Goal: Task Accomplishment & Management: Manage account settings

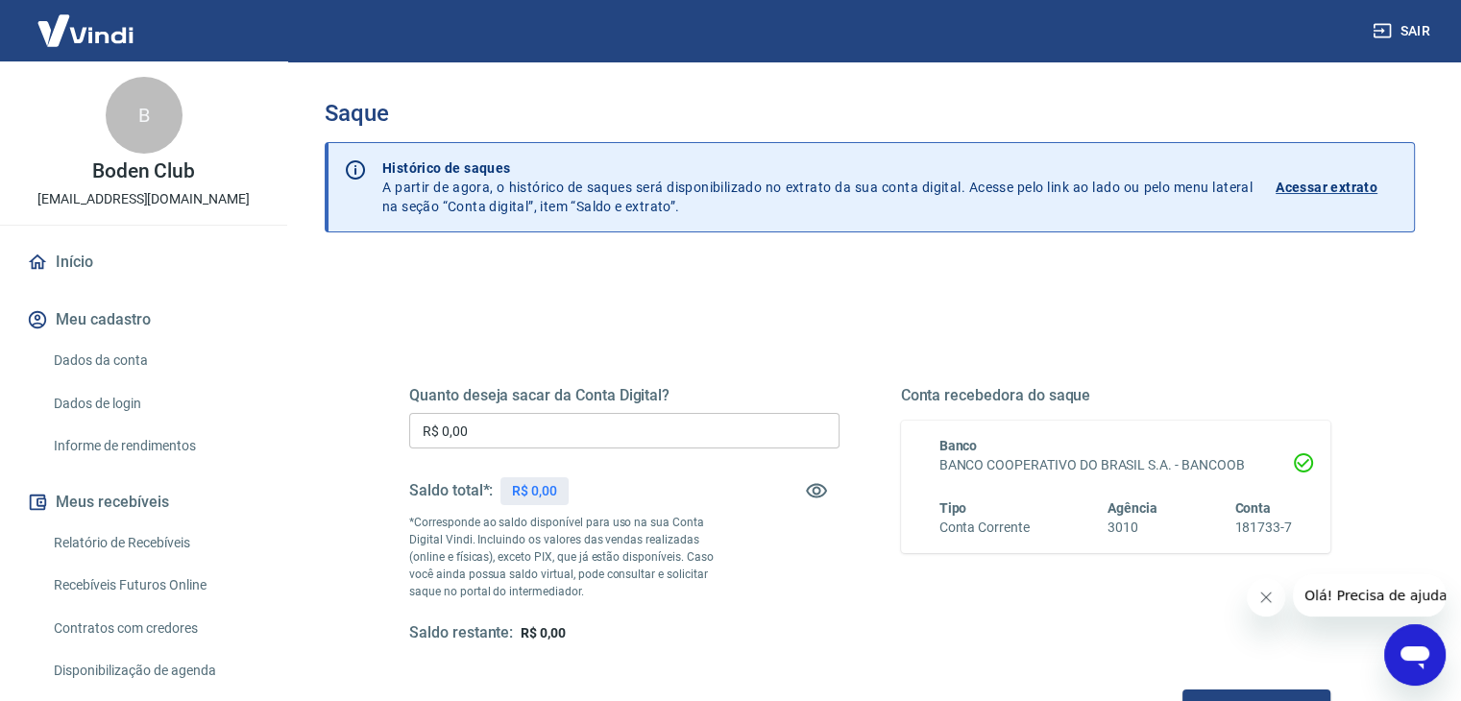
click at [669, 312] on div "Quanto deseja sacar da Conta Digital? R$ 0,00 ​ Saldo total*: R$ 0,00 *Correspo…" at bounding box center [870, 525] width 968 height 447
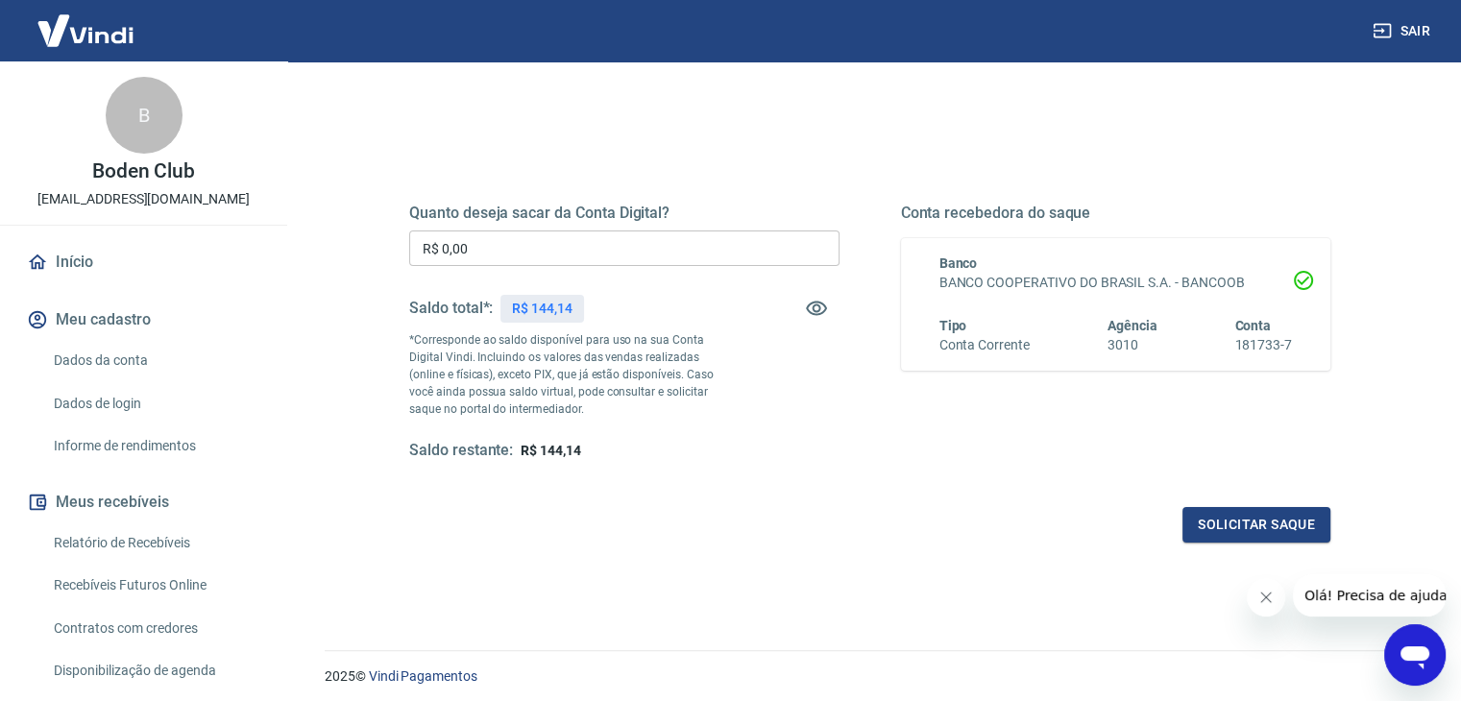
scroll to position [248, 0]
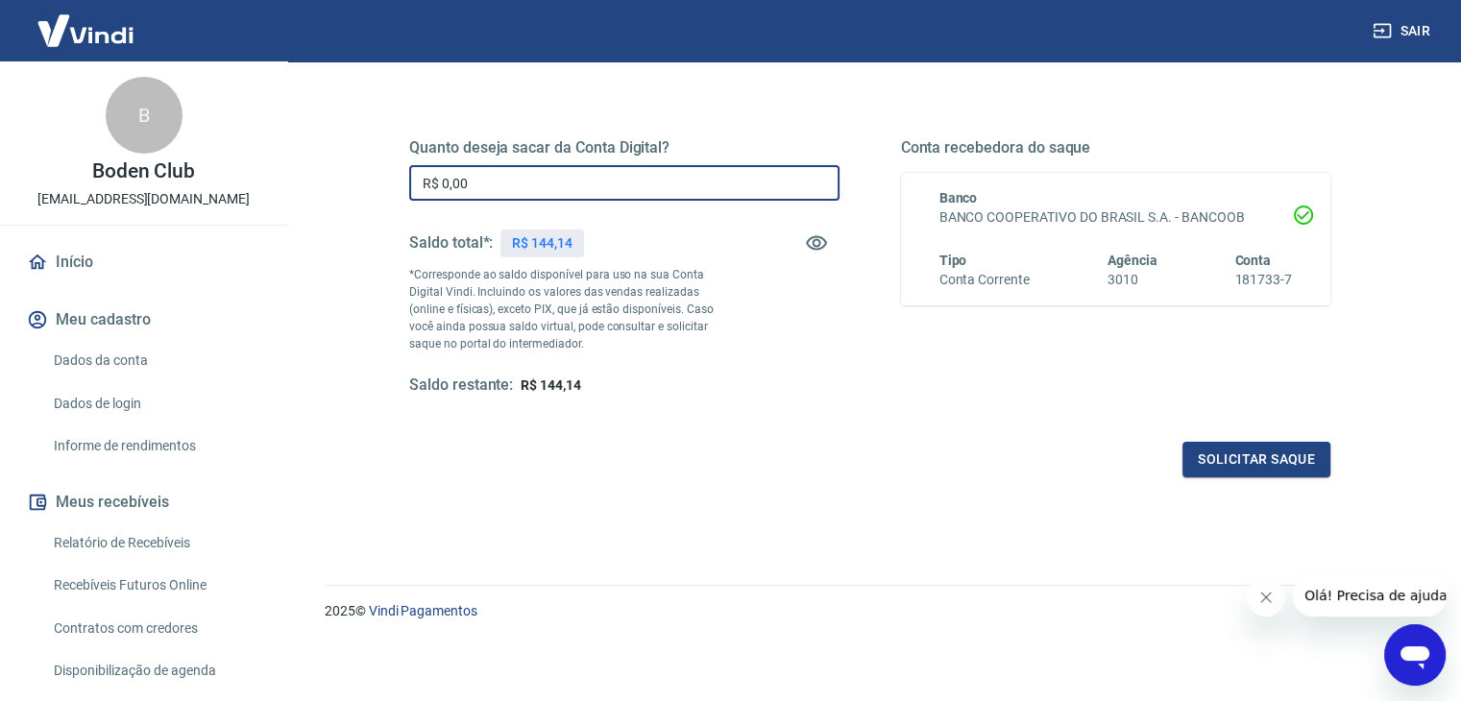
click at [473, 190] on input "R$ 0,00" at bounding box center [624, 183] width 430 height 36
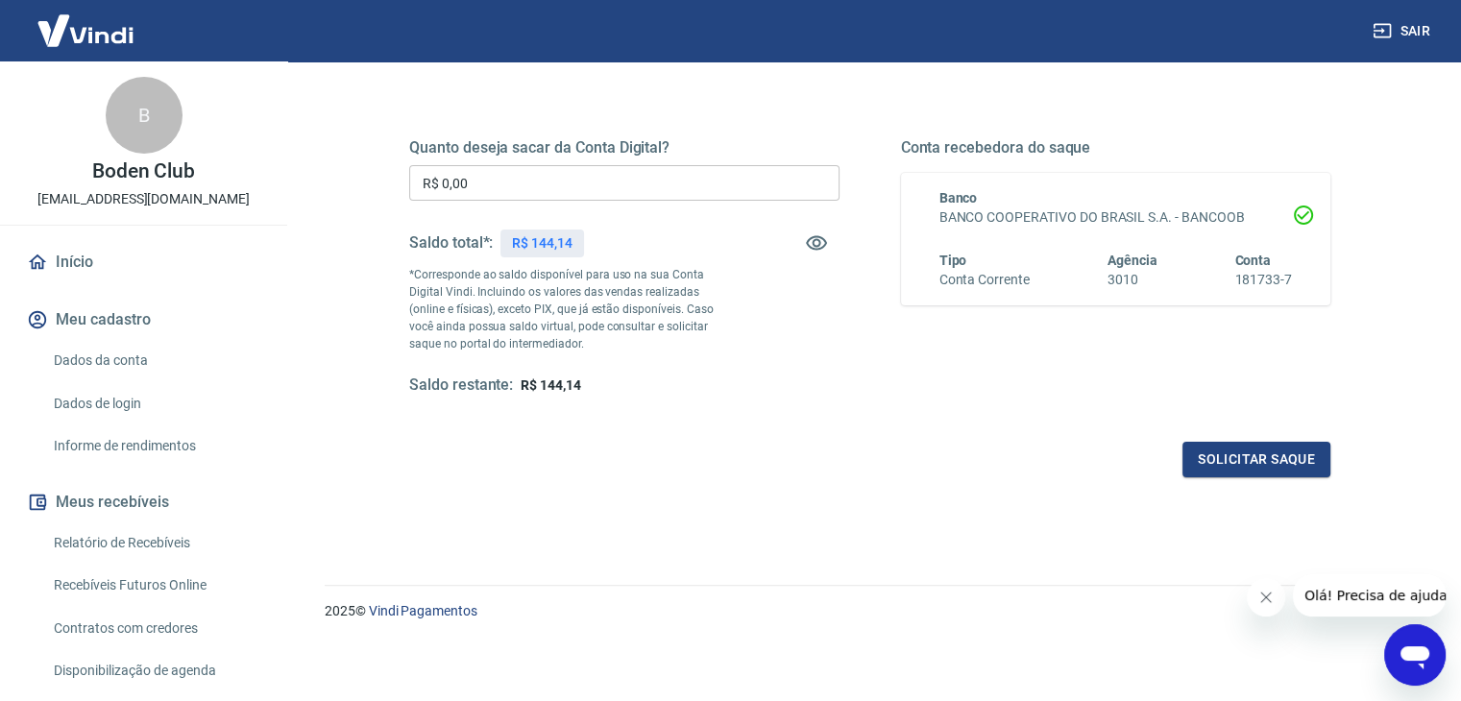
click at [67, 17] on img at bounding box center [85, 30] width 125 height 59
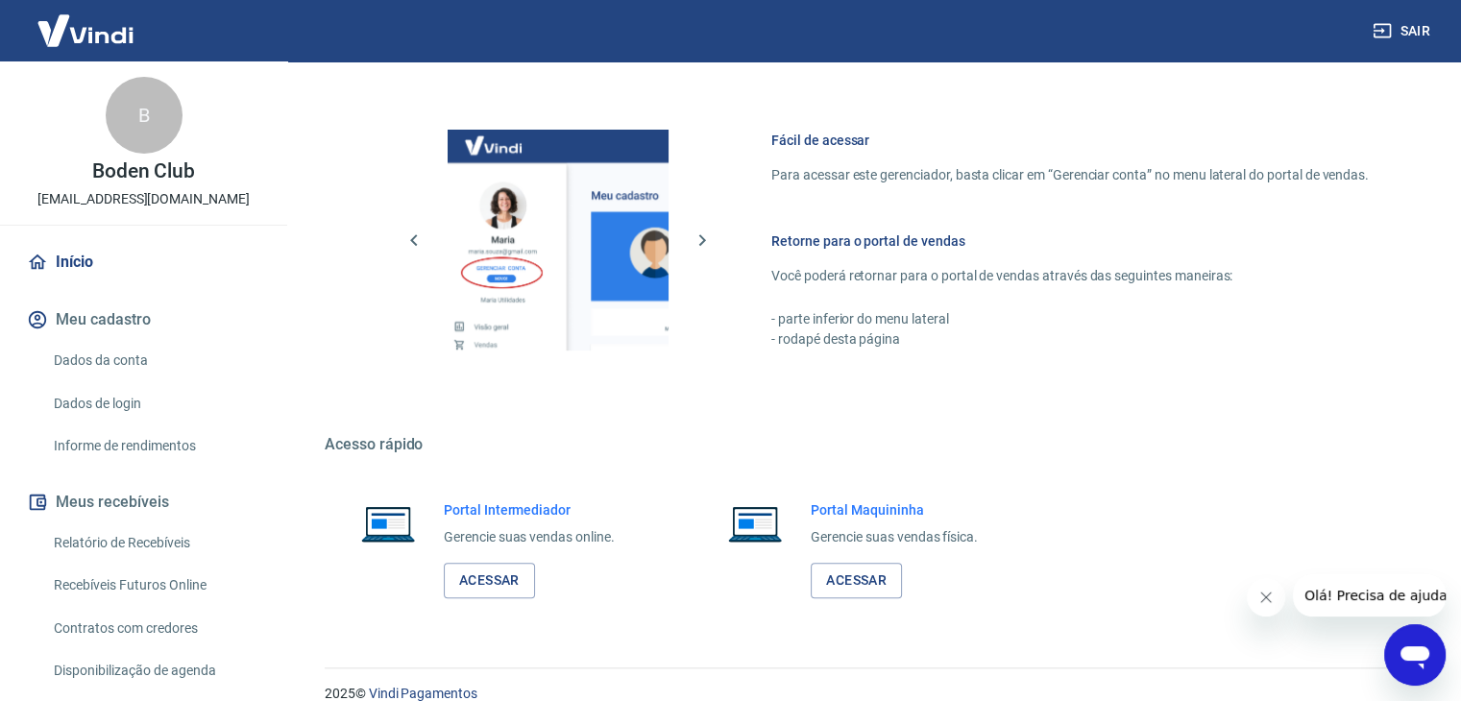
scroll to position [965, 0]
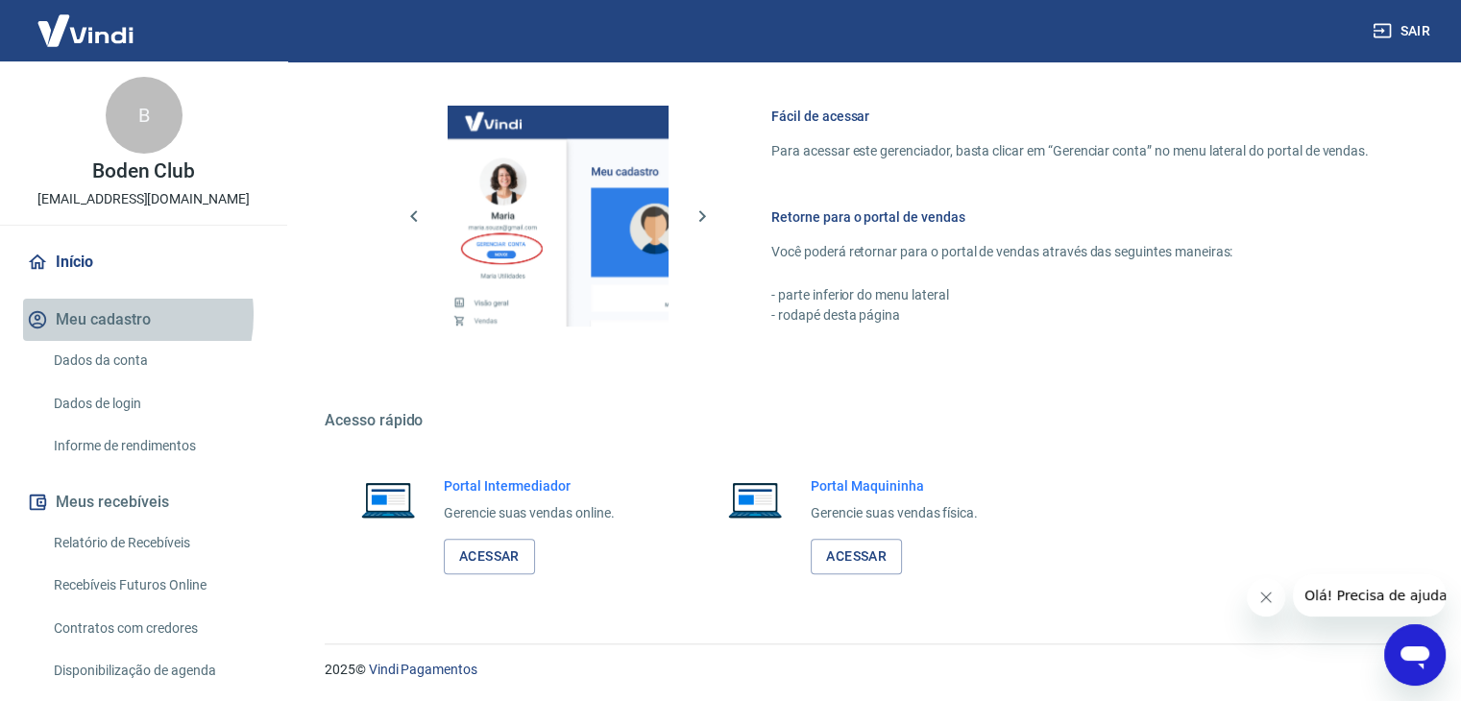
click at [109, 315] on button "Meu cadastro" at bounding box center [143, 320] width 241 height 42
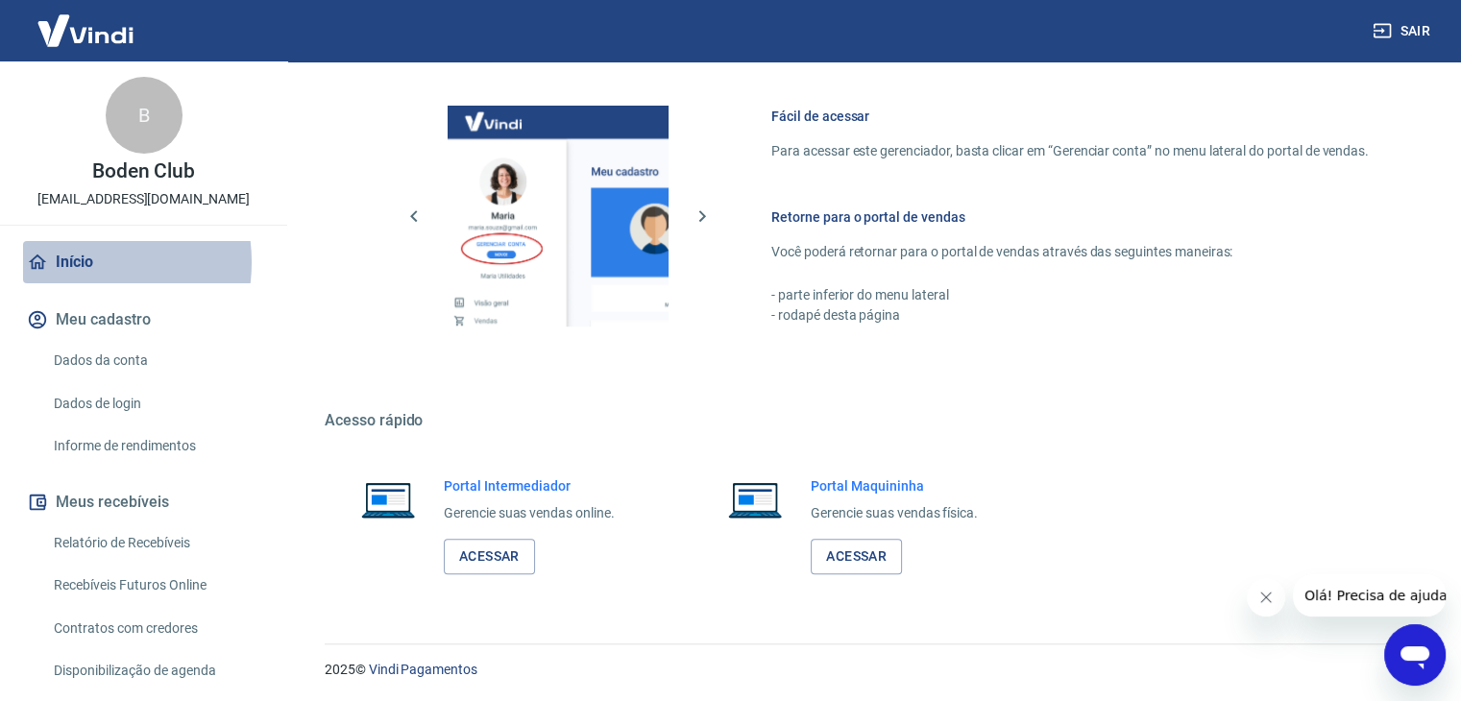
click at [71, 262] on link "Início" at bounding box center [143, 262] width 241 height 42
